Goal: Find specific page/section: Find specific page/section

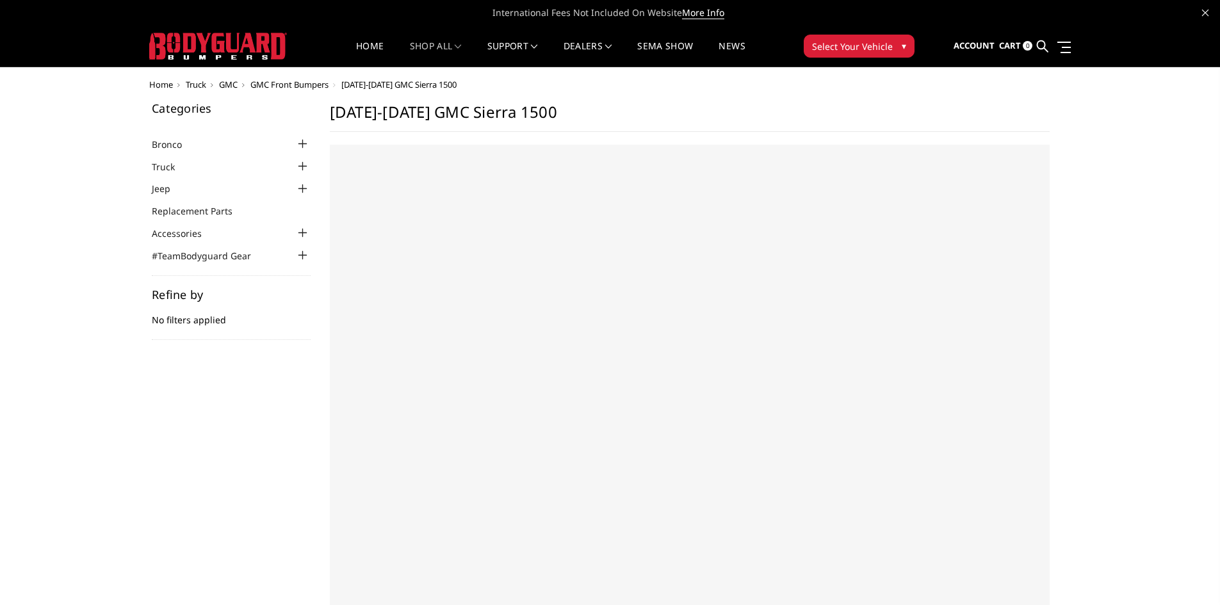
select select "US"
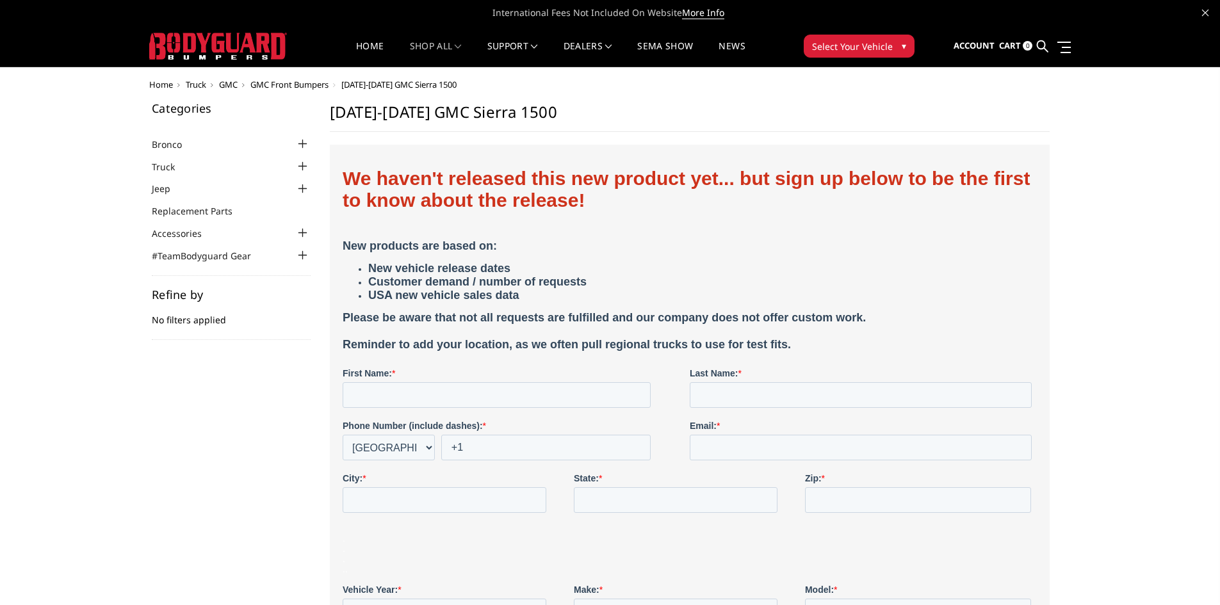
click at [843, 42] on span "Select Your Vehicle" at bounding box center [852, 46] width 81 height 13
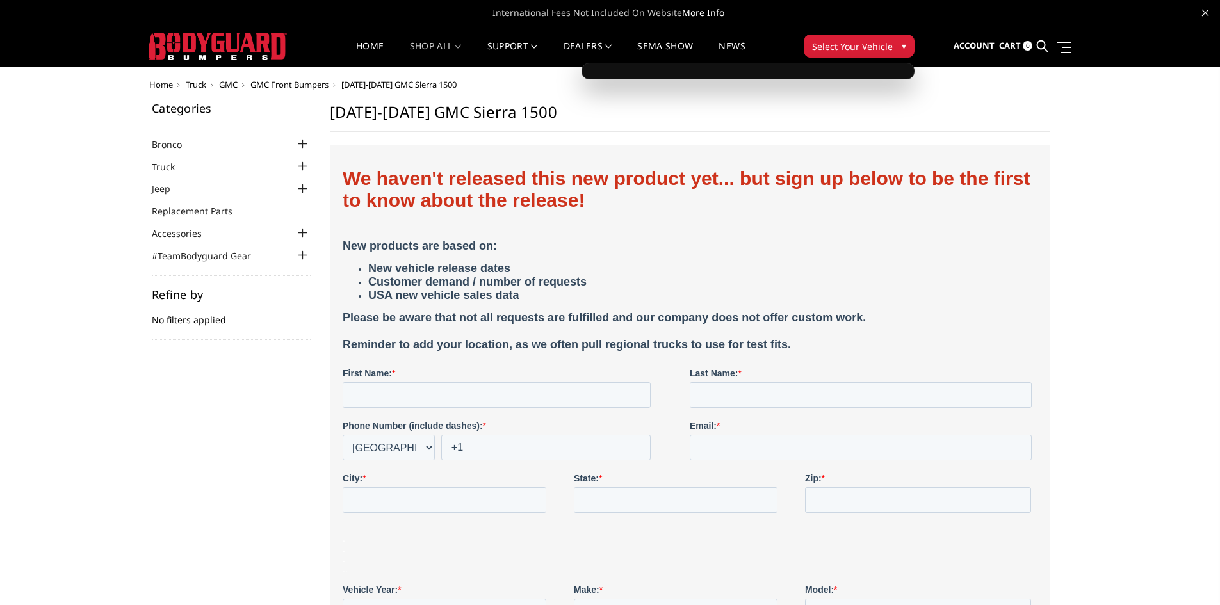
click at [818, 40] on span "Select Your Vehicle" at bounding box center [852, 46] width 81 height 13
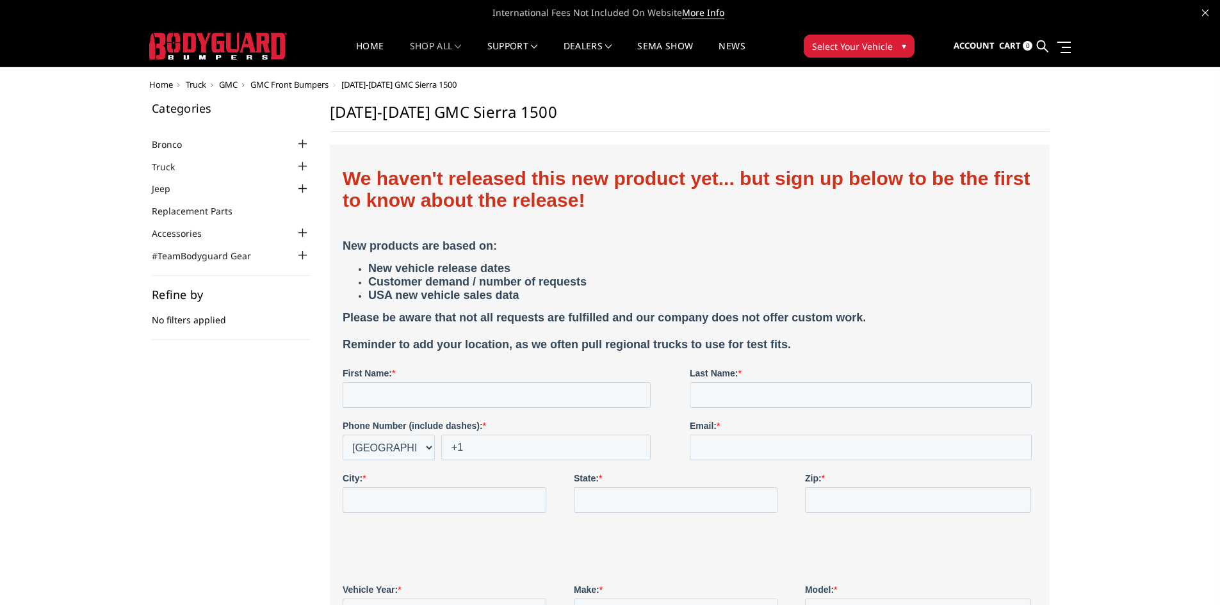
click at [820, 47] on span "Select Your Vehicle" at bounding box center [852, 46] width 81 height 13
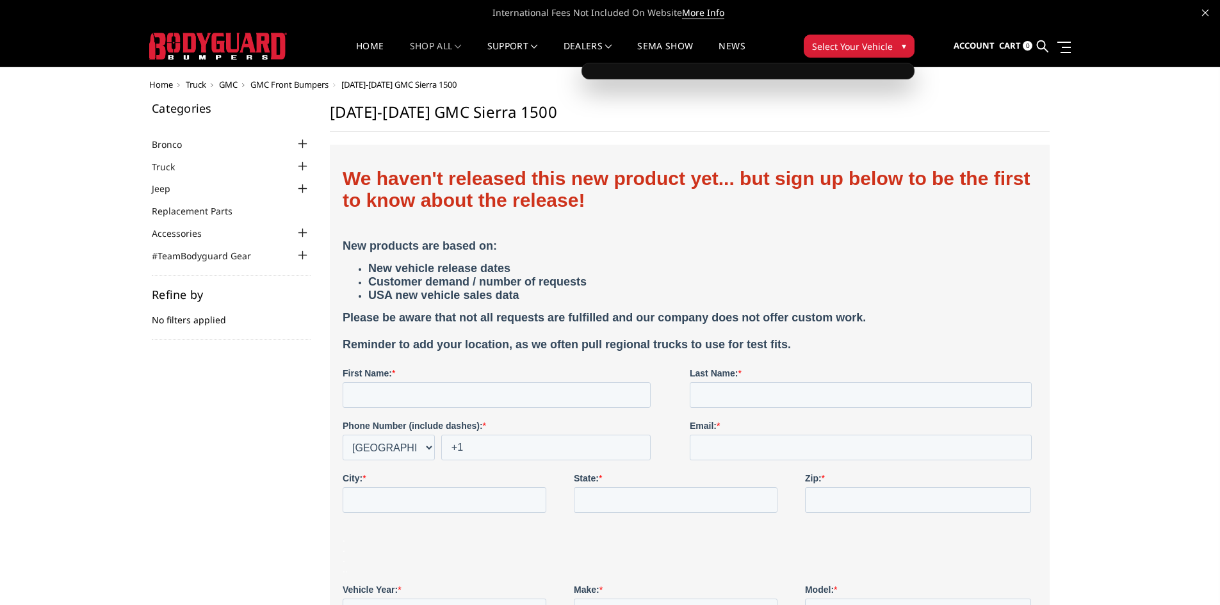
click at [163, 86] on span "Home" at bounding box center [161, 85] width 24 height 12
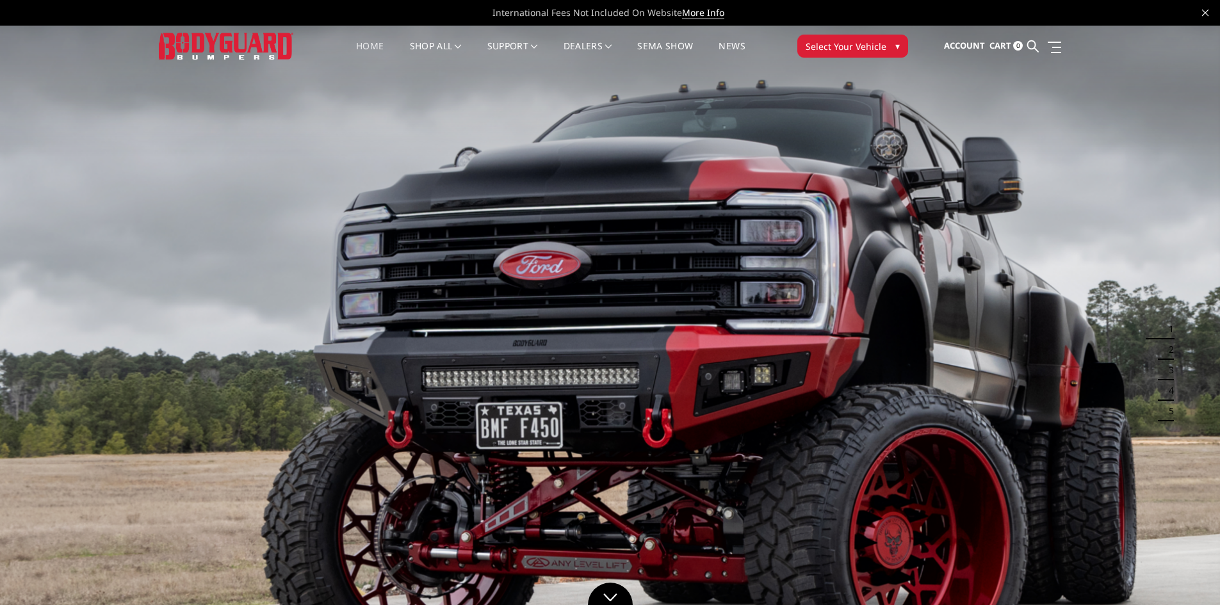
click at [860, 36] on button "Select Your Vehicle ▾" at bounding box center [852, 46] width 111 height 23
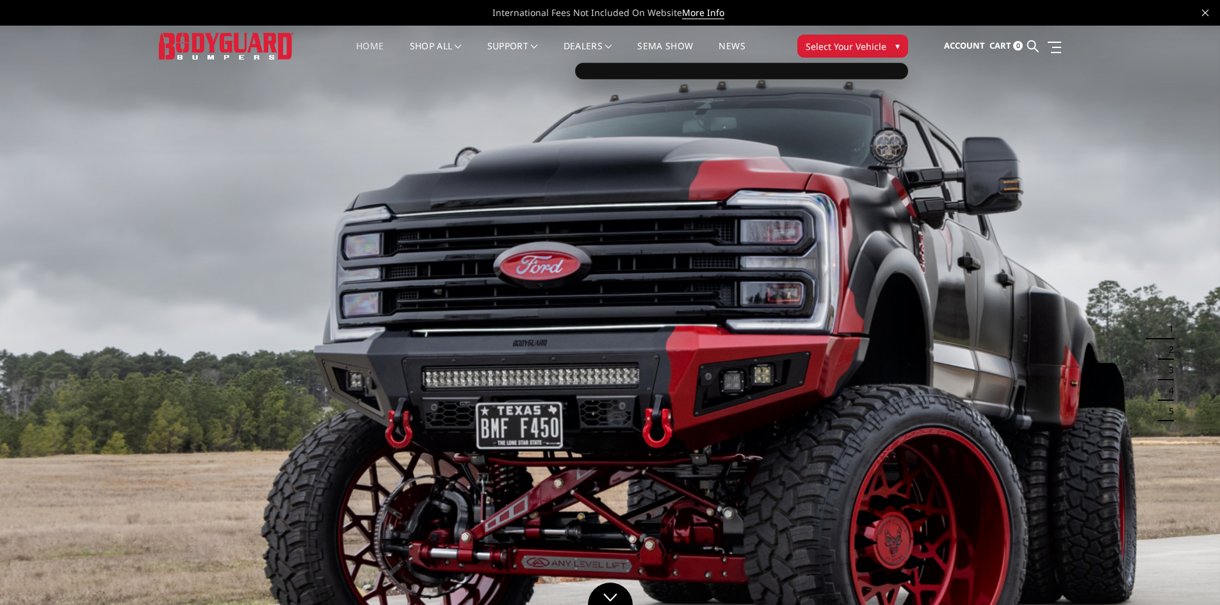
click at [759, 73] on div at bounding box center [741, 71] width 333 height 17
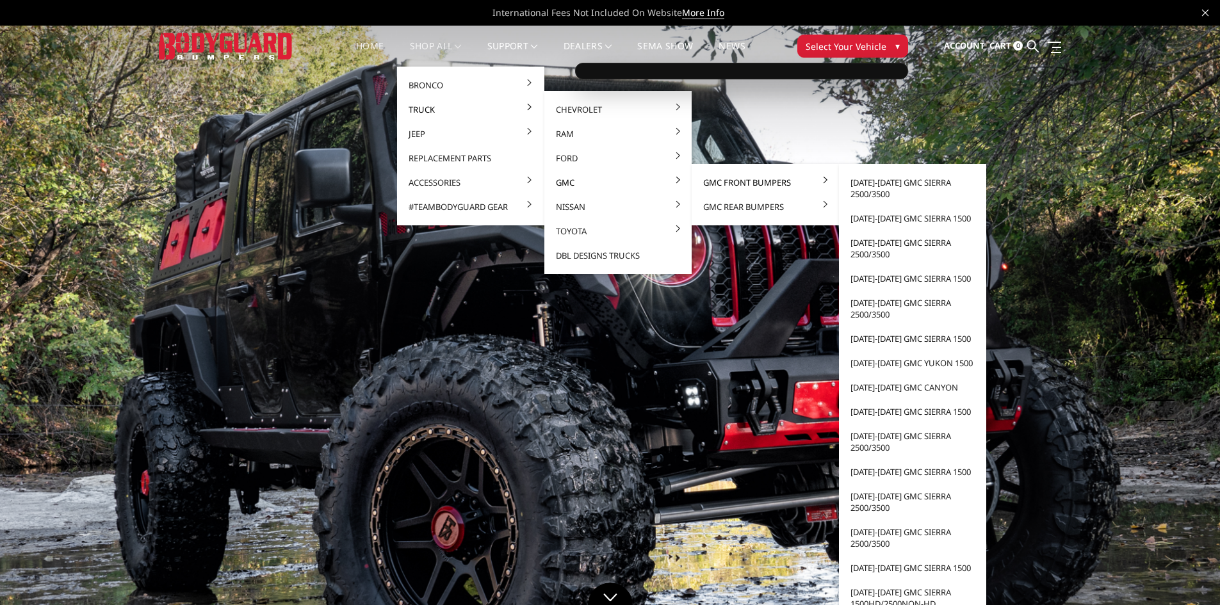
click at [724, 179] on link "GMC Front Bumpers" at bounding box center [765, 182] width 137 height 24
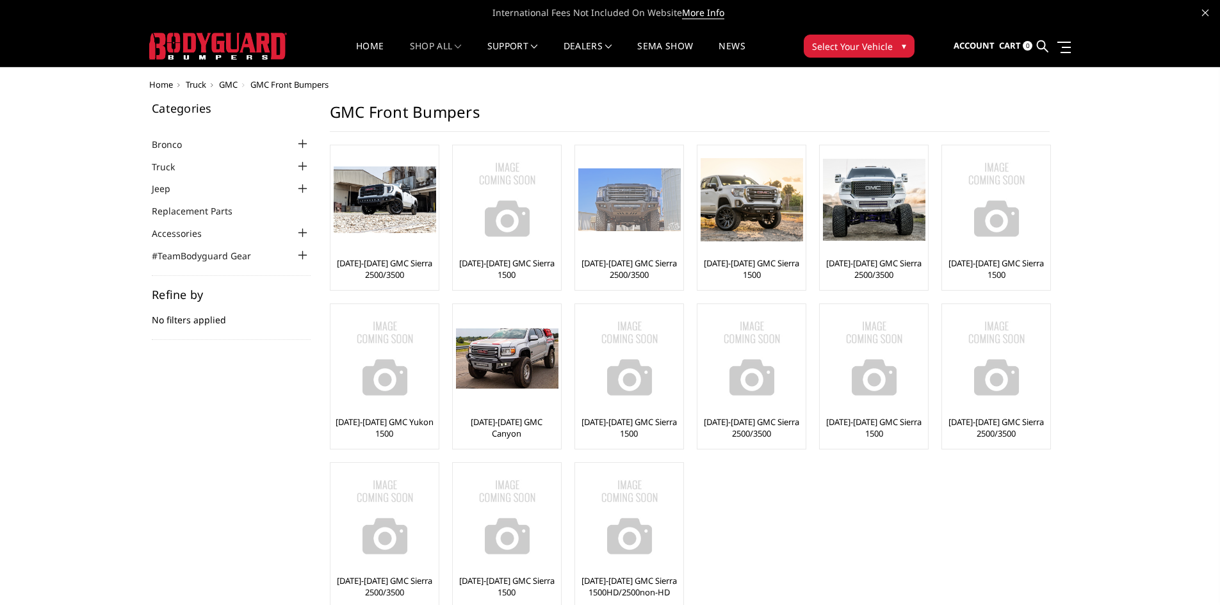
click at [645, 248] on div at bounding box center [629, 200] width 102 height 102
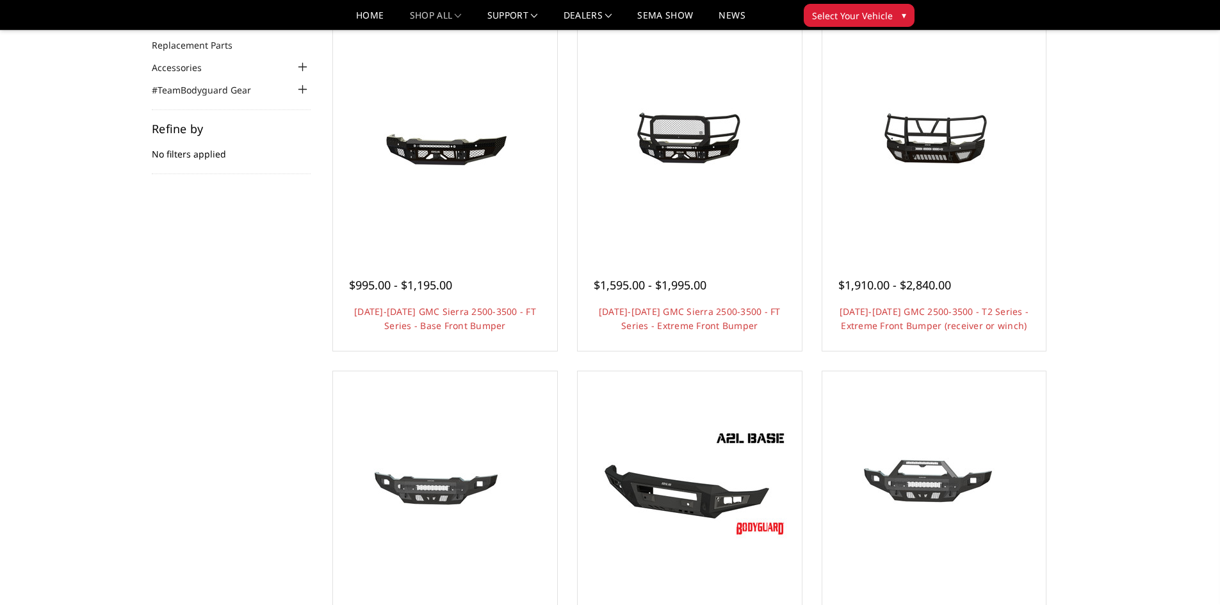
scroll to position [64, 0]
